Goal: Transaction & Acquisition: Purchase product/service

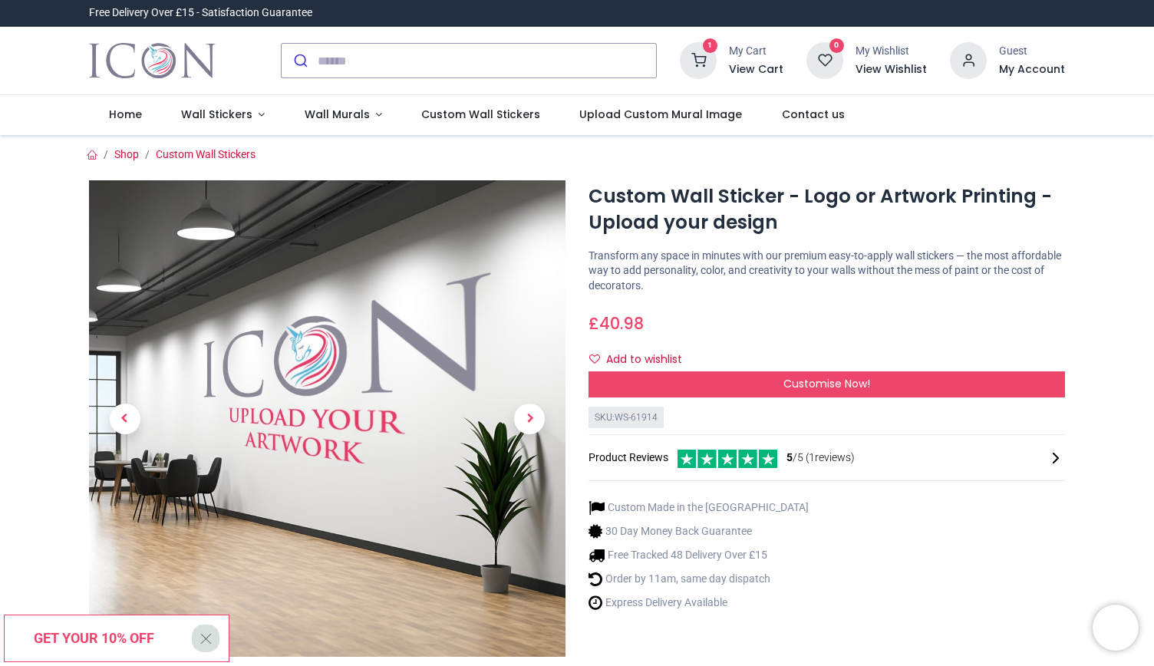
click at [707, 60] on icon at bounding box center [698, 60] width 37 height 37
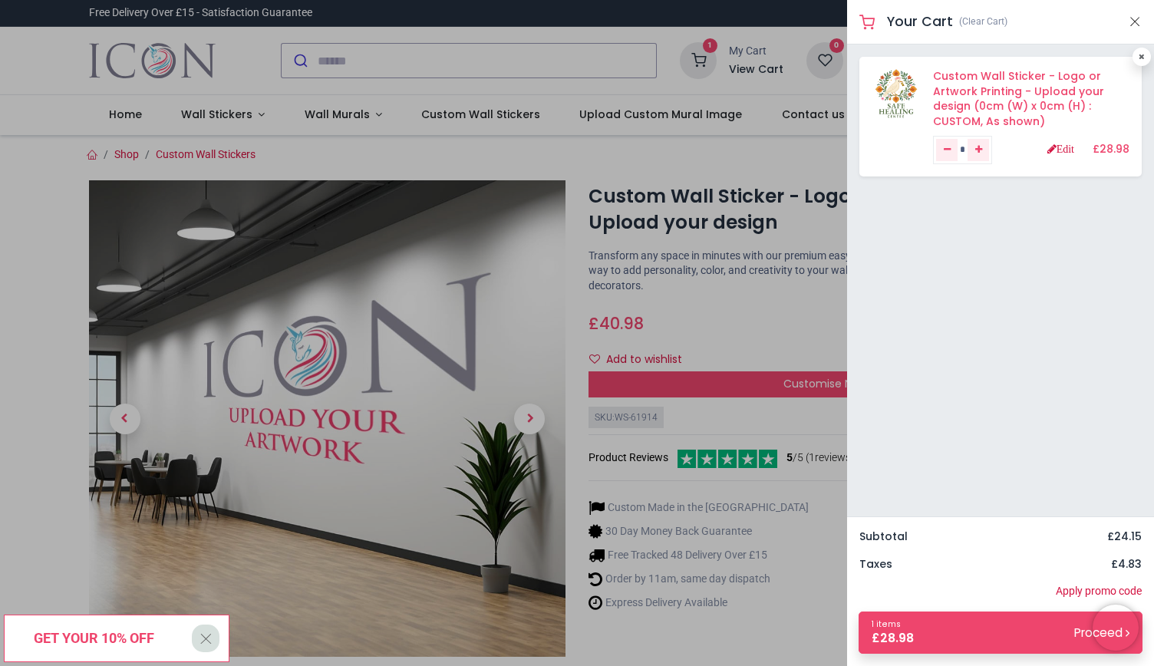
click at [1027, 107] on link "Custom Wall Sticker - Logo or Artwork Printing - Upload your design (0cm (W) x …" at bounding box center [1018, 98] width 171 height 61
click at [981, 97] on link "Custom Wall Sticker - Logo or Artwork Printing - Upload your design (0cm (W) x …" at bounding box center [1018, 98] width 171 height 61
click at [981, 90] on link "Custom Wall Sticker - Logo or Artwork Printing - Upload your design (0cm (W) x …" at bounding box center [1018, 98] width 171 height 61
click at [1058, 147] on link "Edit" at bounding box center [1060, 149] width 27 height 11
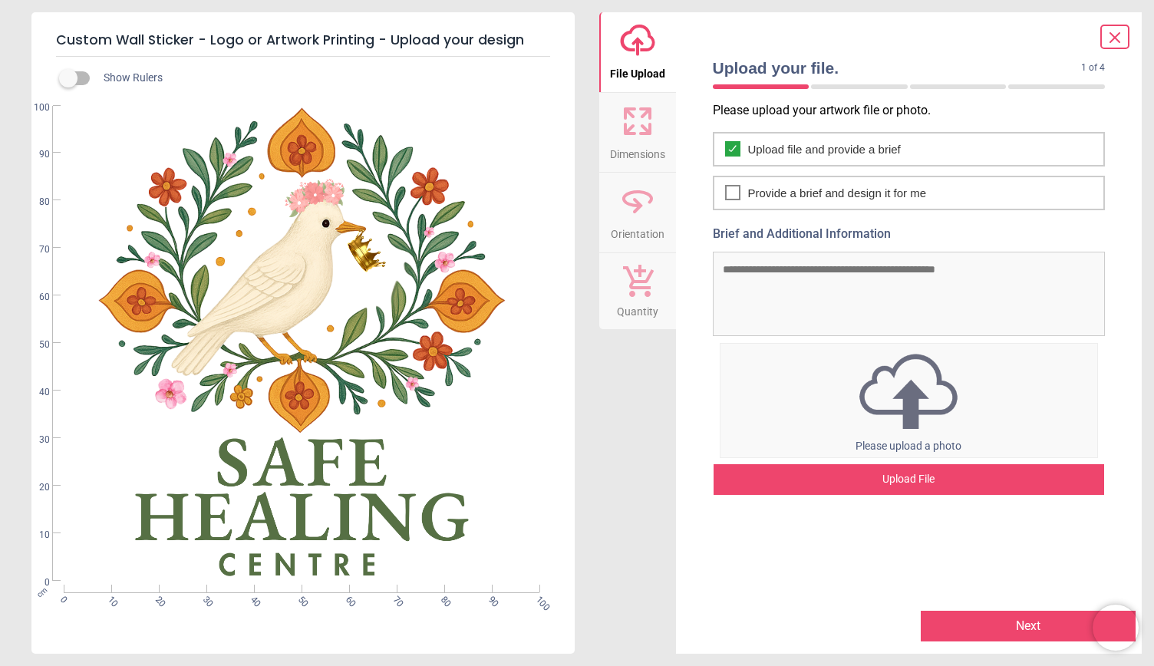
click at [658, 144] on span "Dimensions" at bounding box center [637, 151] width 55 height 23
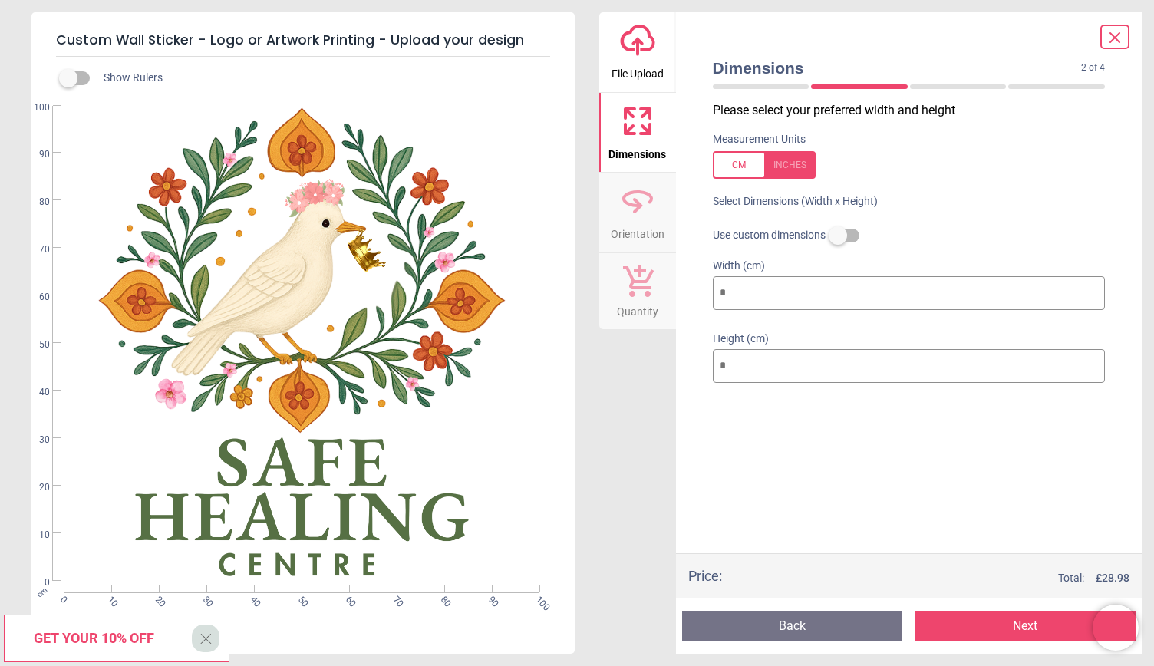
click at [661, 417] on div "upload-cloud-line File Upload Dimensions Orientation Quantity" at bounding box center [637, 333] width 77 height 642
